Goal: Check status: Check status

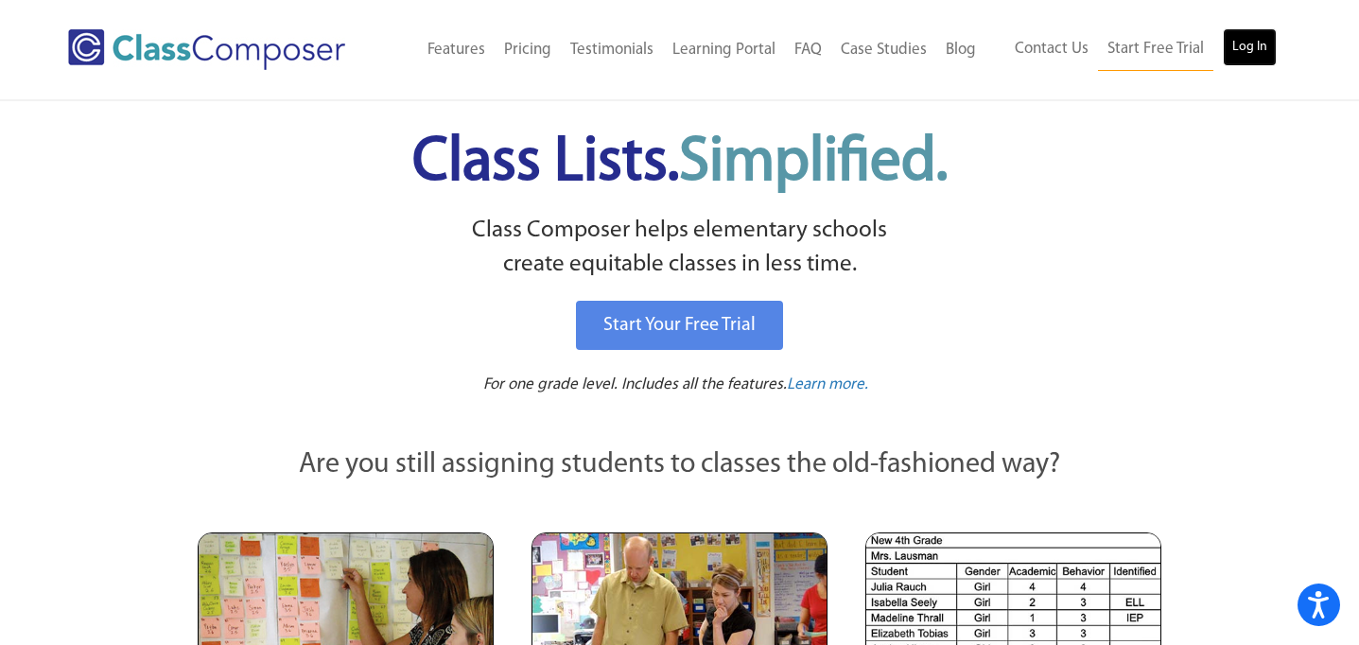
click at [1228, 47] on link "Log In" at bounding box center [1250, 47] width 54 height 38
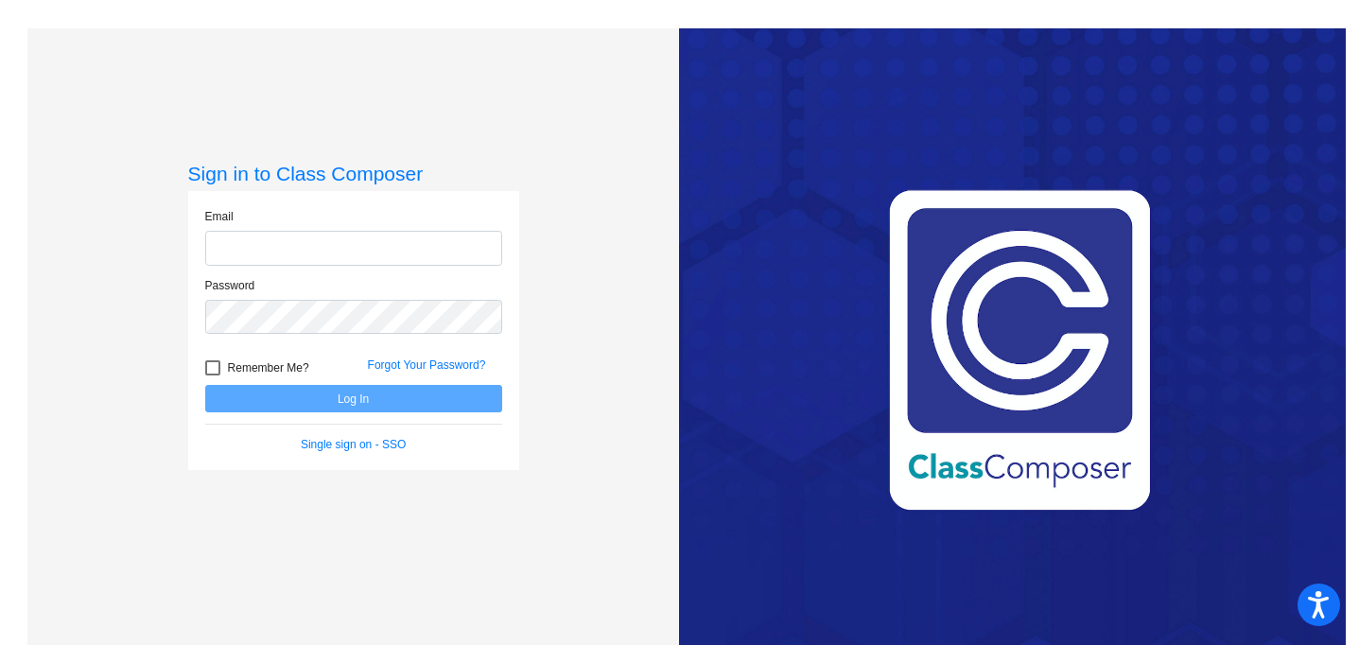
type input "jtruax@rbbschools.net"
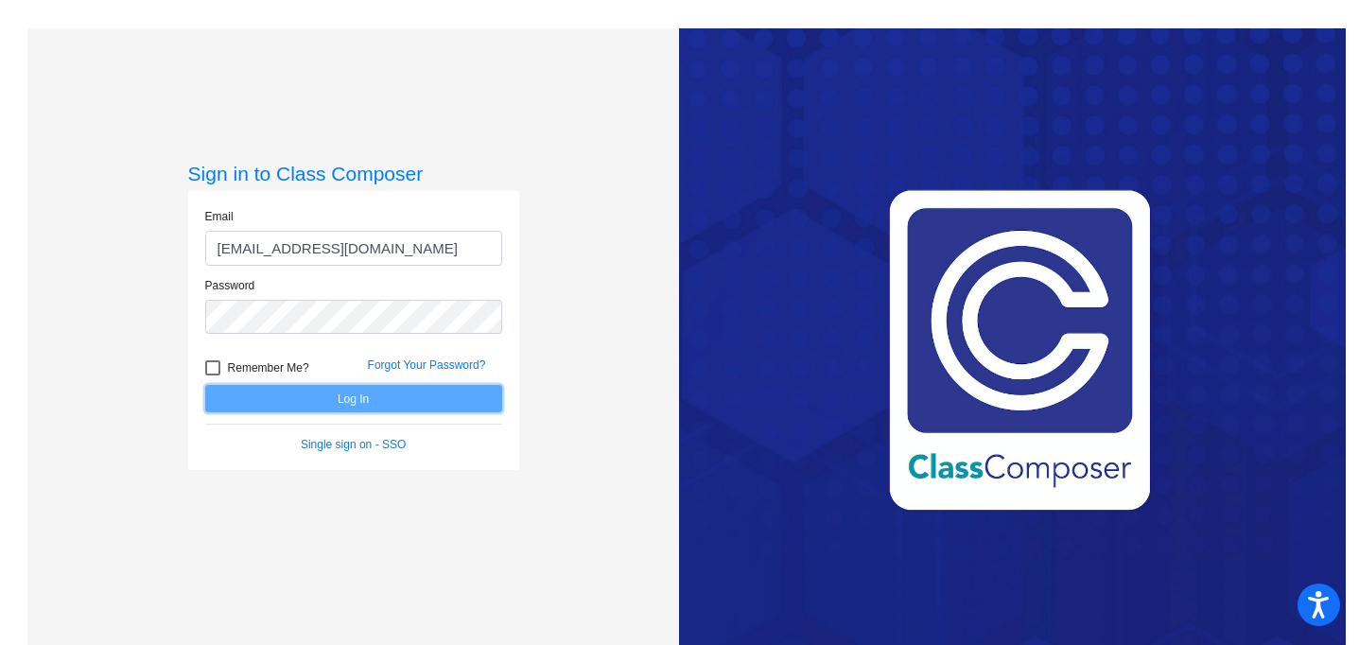
click at [413, 400] on button "Log In" at bounding box center [353, 398] width 297 height 27
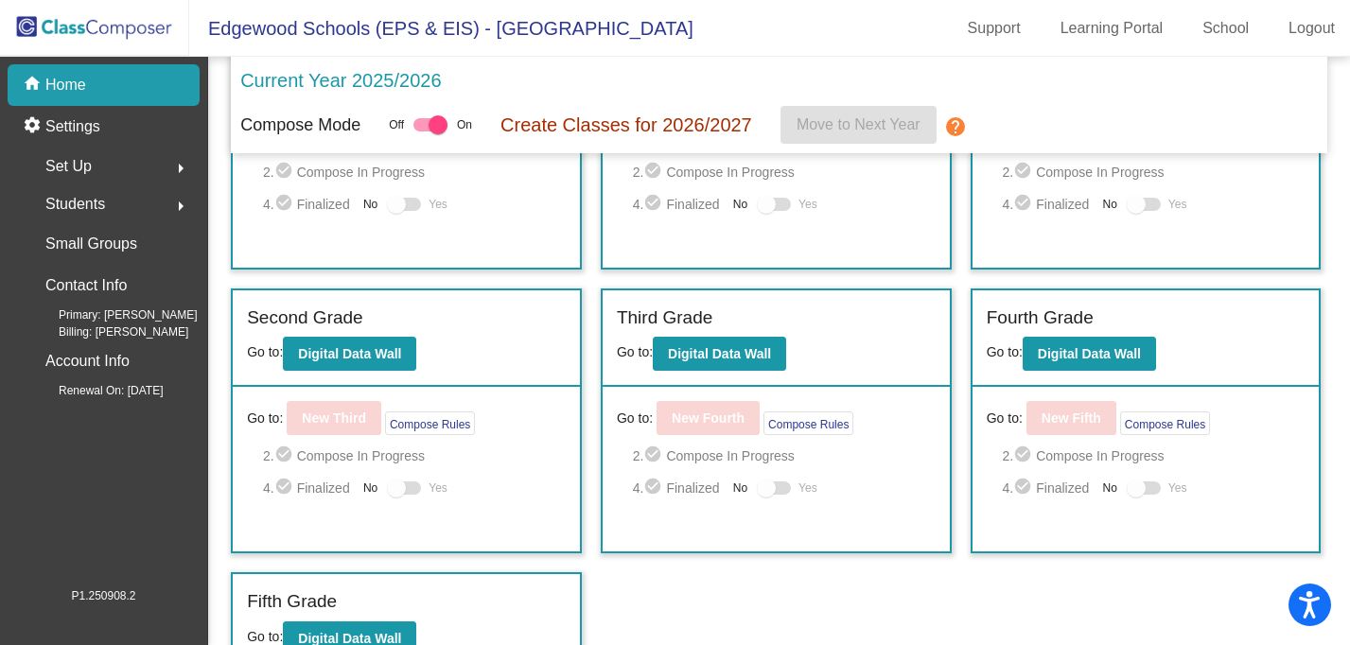
scroll to position [189, 0]
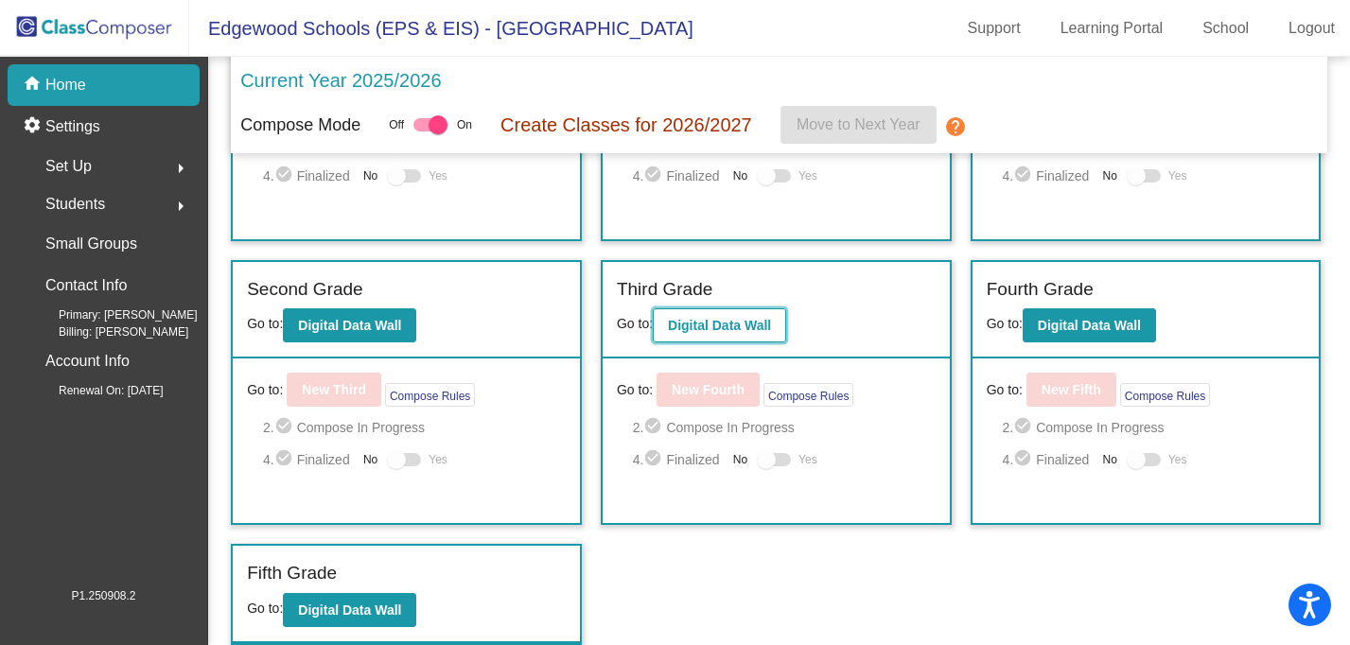
click at [764, 332] on b "Digital Data Wall" at bounding box center [719, 325] width 103 height 15
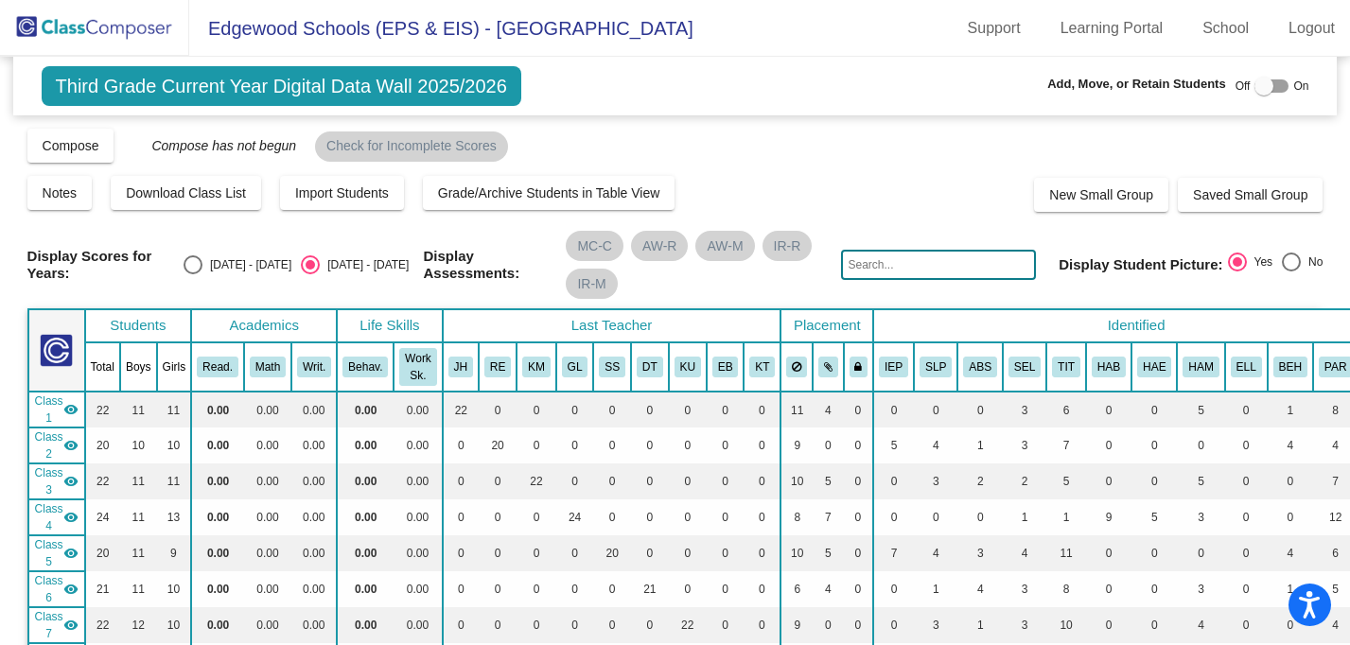
scroll to position [1111, 0]
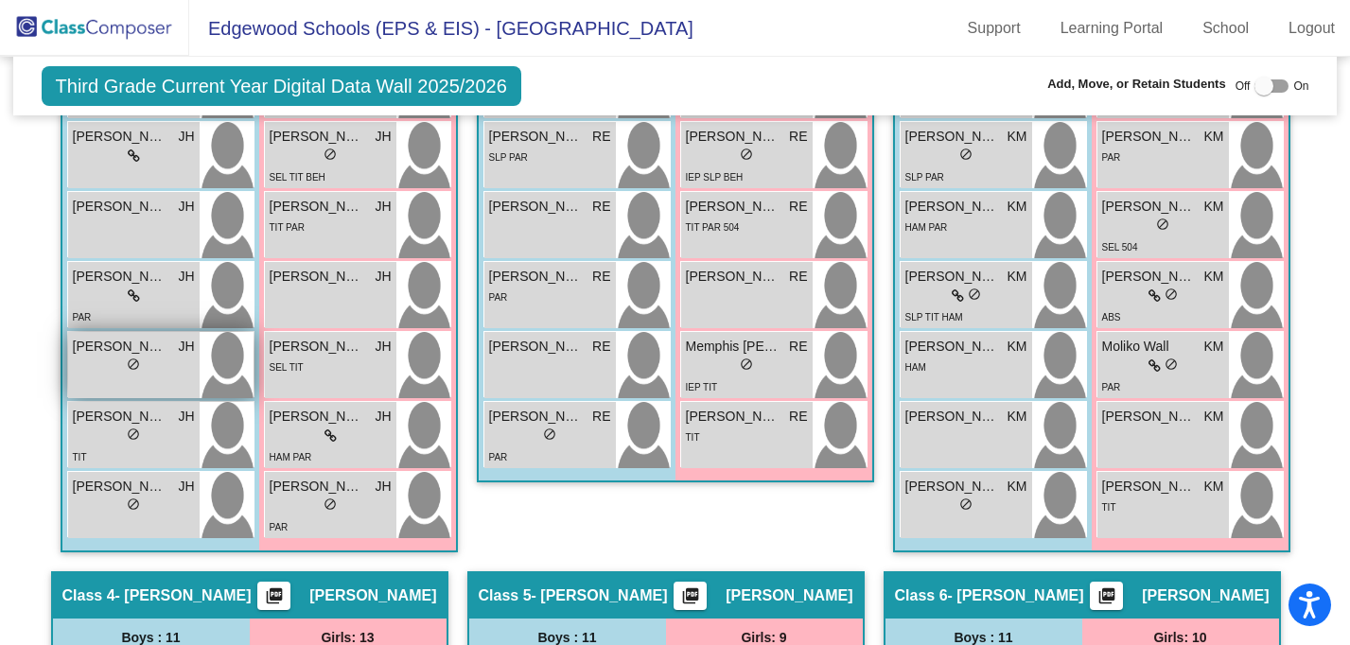
click at [104, 349] on span "Noah Dutton" at bounding box center [120, 347] width 95 height 20
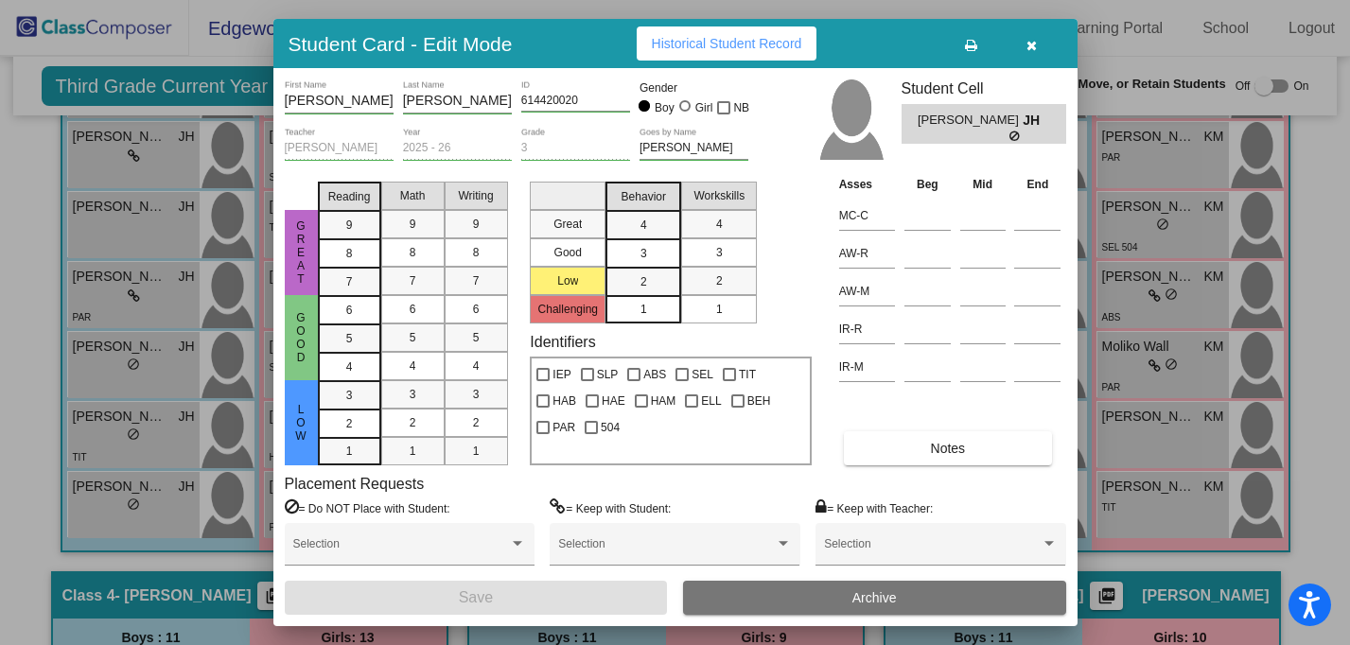
click at [708, 47] on span "Historical Student Record" at bounding box center [727, 43] width 150 height 15
